Goal: Download file/media

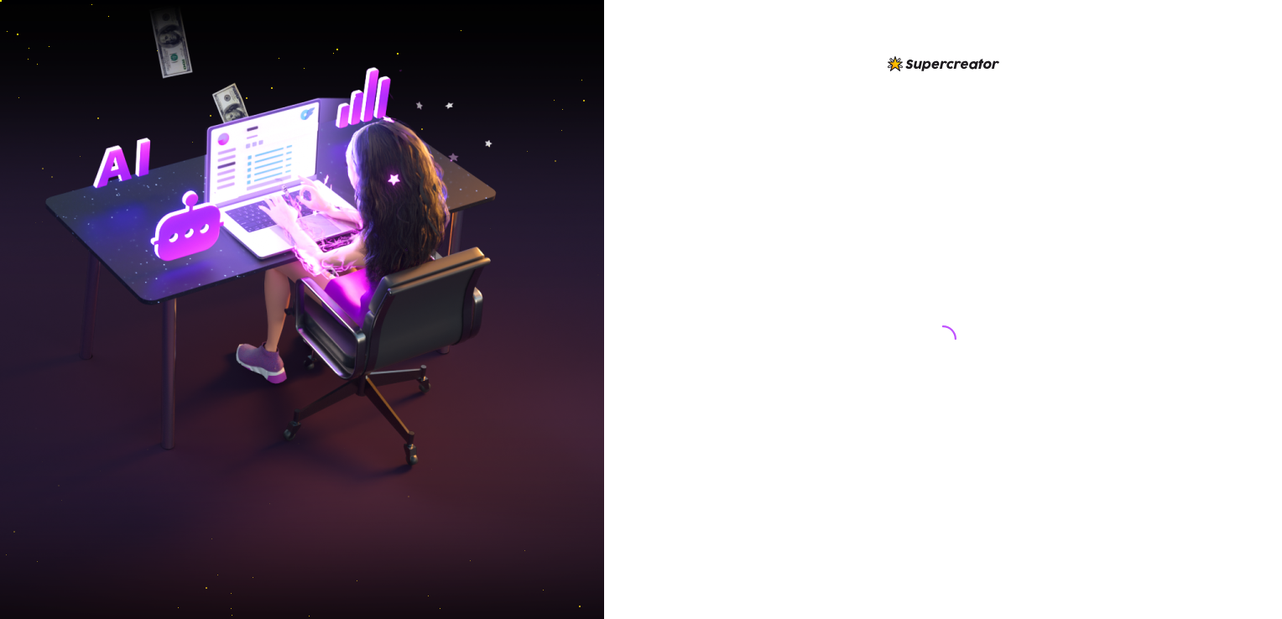
click at [808, 537] on div at bounding box center [943, 323] width 374 height 539
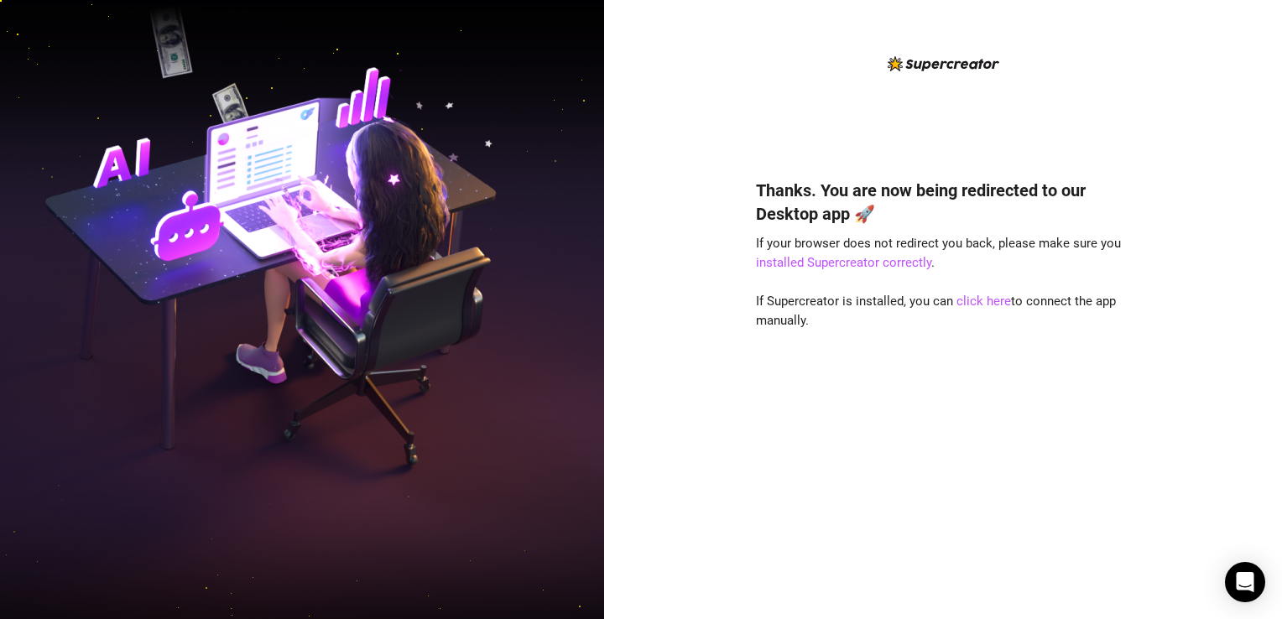
click at [926, 378] on div "Thanks. You are now being redirected to our Desktop app 🚀 If your browser does …" at bounding box center [943, 374] width 374 height 436
click at [968, 300] on link "click here" at bounding box center [984, 301] width 55 height 15
click at [772, 416] on div "Thanks. You are now being redirected to our Desktop app 🚀 If your browser does …" at bounding box center [943, 374] width 374 height 436
click at [987, 304] on link "click here" at bounding box center [984, 301] width 55 height 15
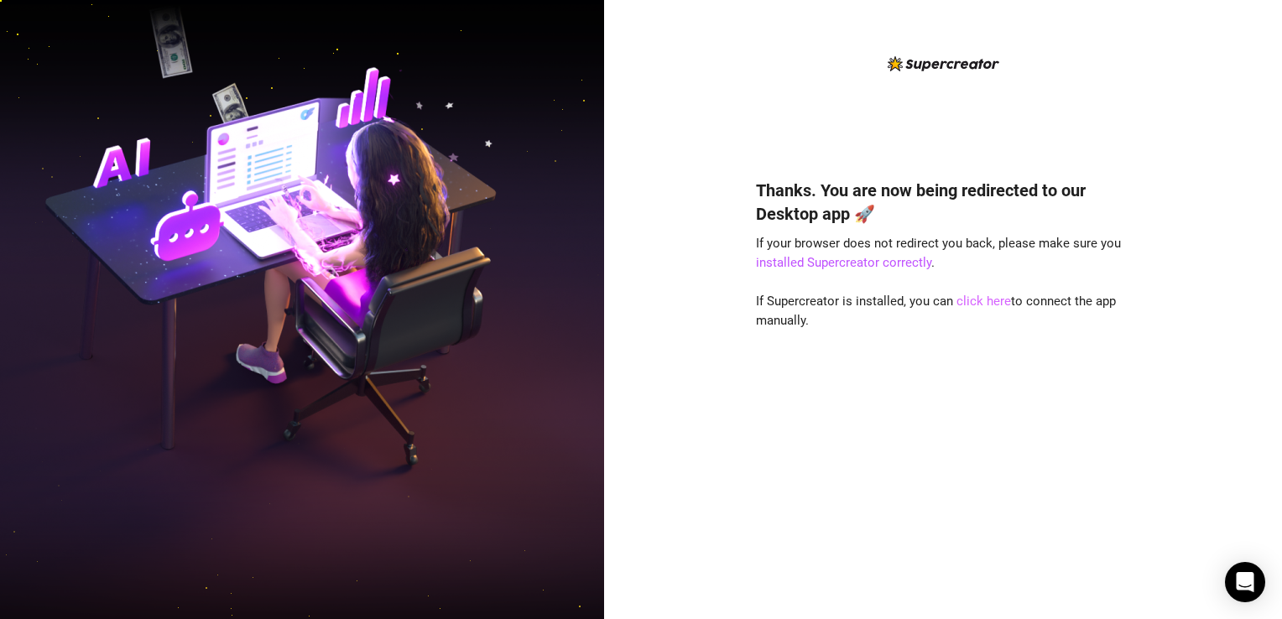
click at [984, 306] on link "click here" at bounding box center [984, 301] width 55 height 15
